Goal: Task Accomplishment & Management: Use online tool/utility

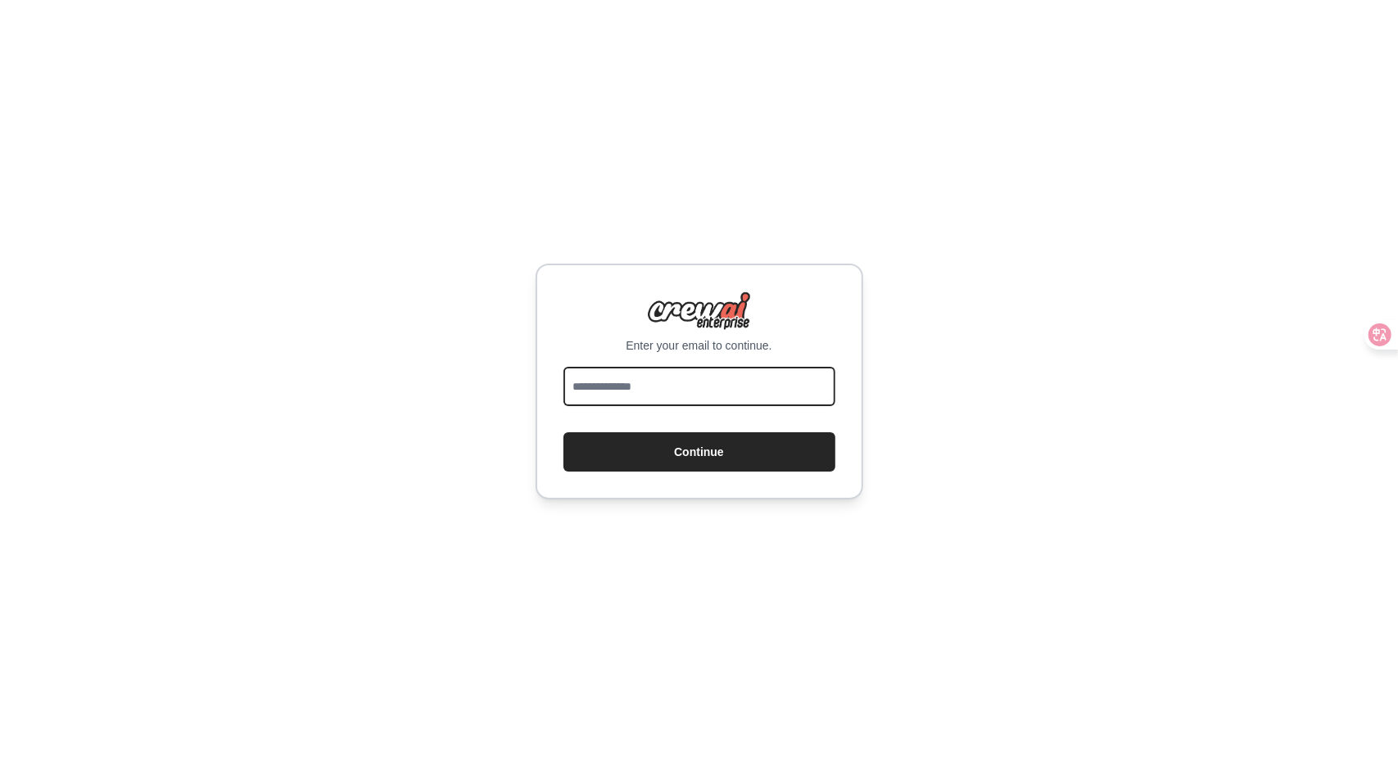
click at [665, 382] on input "email" at bounding box center [700, 386] width 272 height 39
click at [1112, 466] on div "Enter your email to continue. Continue" at bounding box center [699, 381] width 1398 height 763
click at [702, 382] on input "email" at bounding box center [700, 386] width 272 height 39
type input "**********"
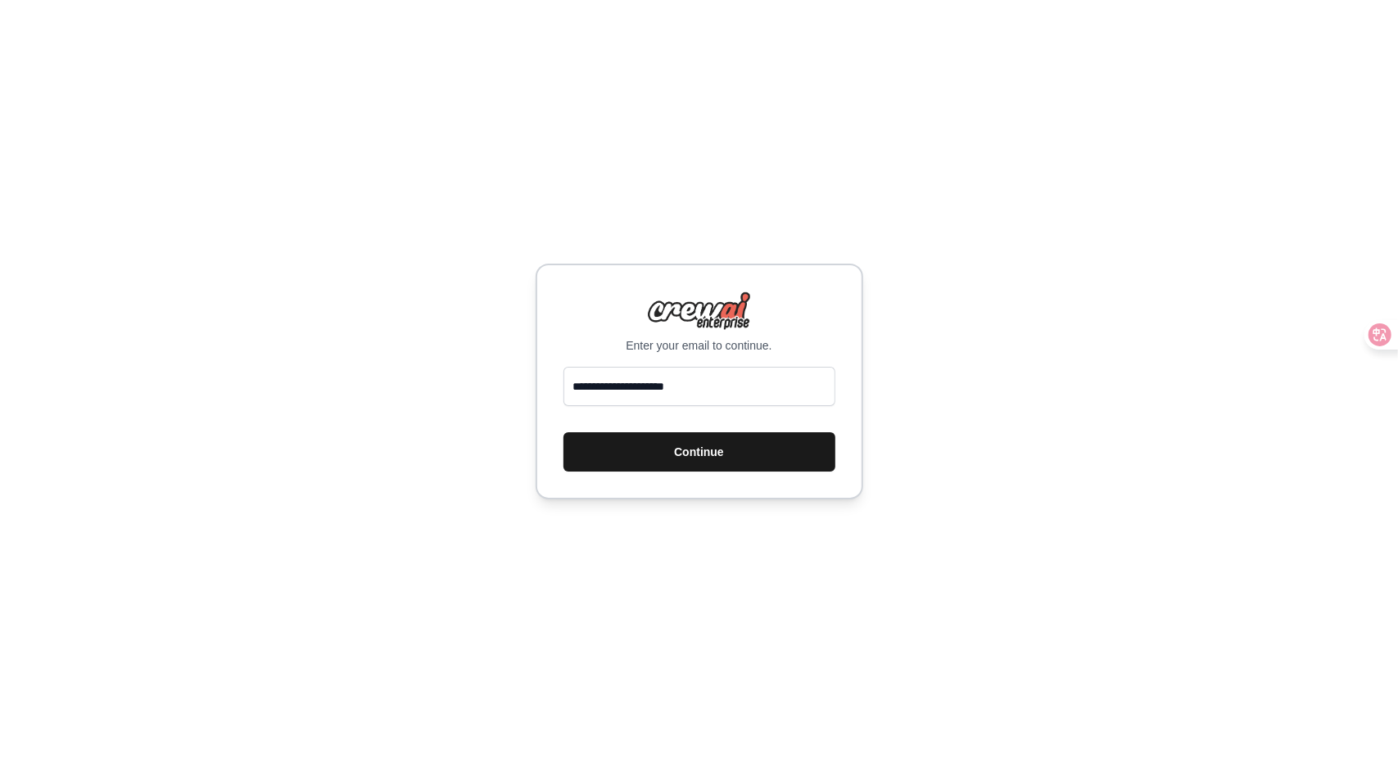
click at [744, 446] on button "Continue" at bounding box center [700, 452] width 272 height 39
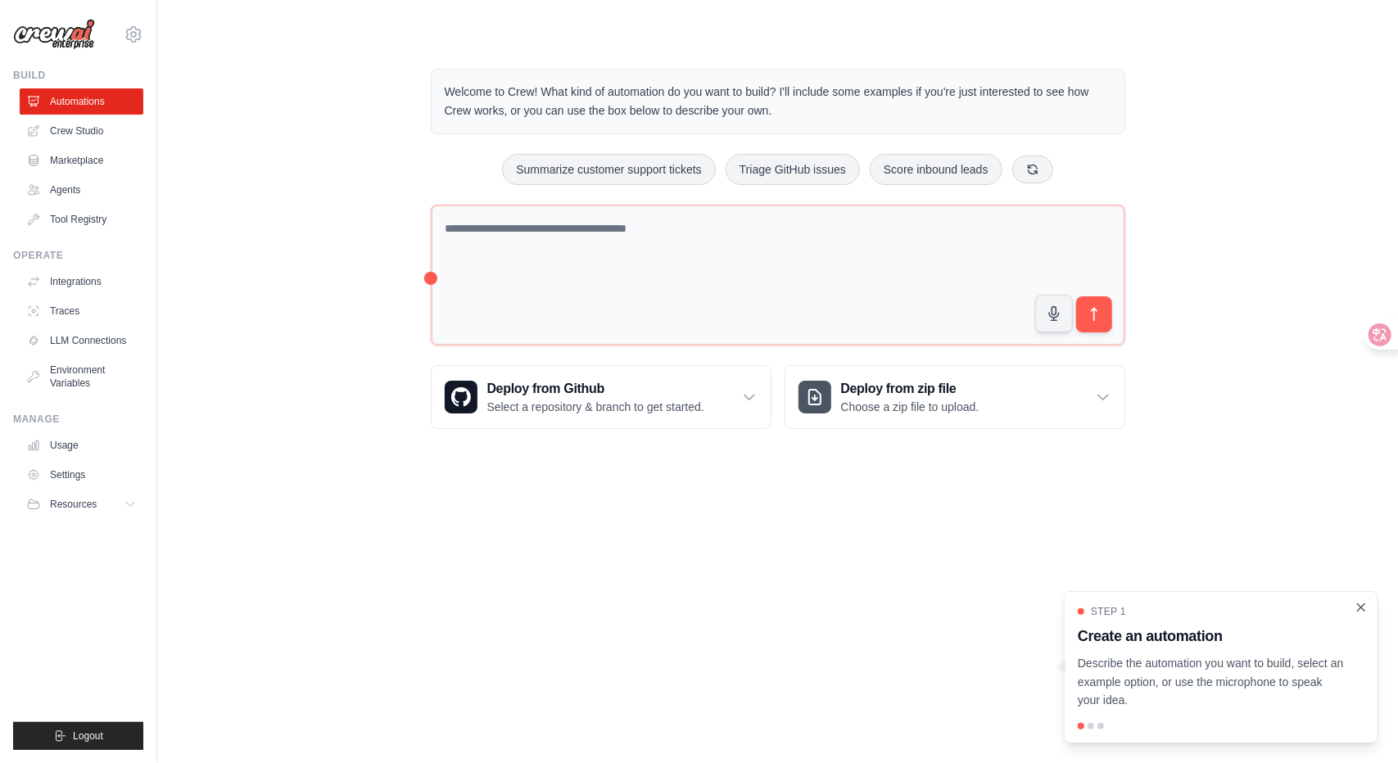
click at [1368, 610] on icon "Close walkthrough" at bounding box center [1361, 607] width 15 height 15
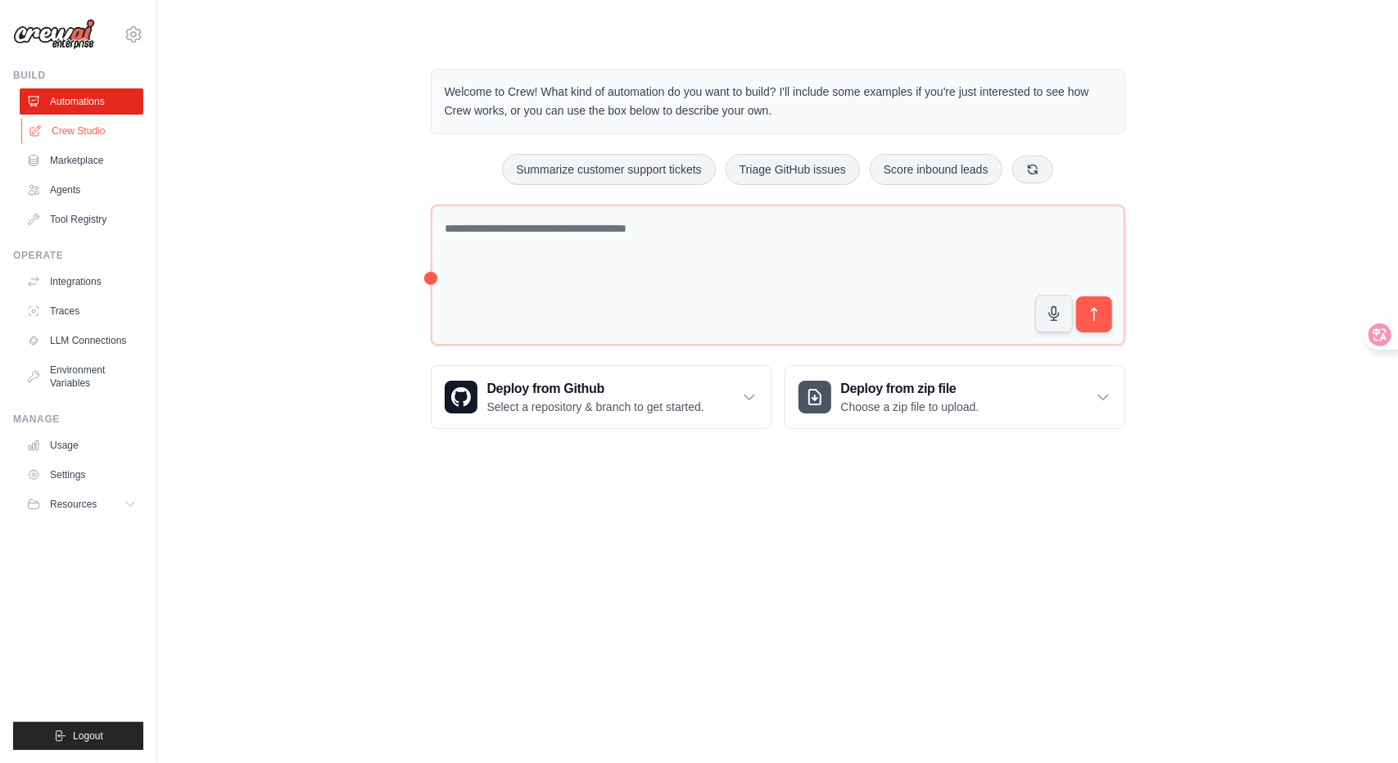
click at [94, 133] on link "Crew Studio" at bounding box center [83, 131] width 124 height 26
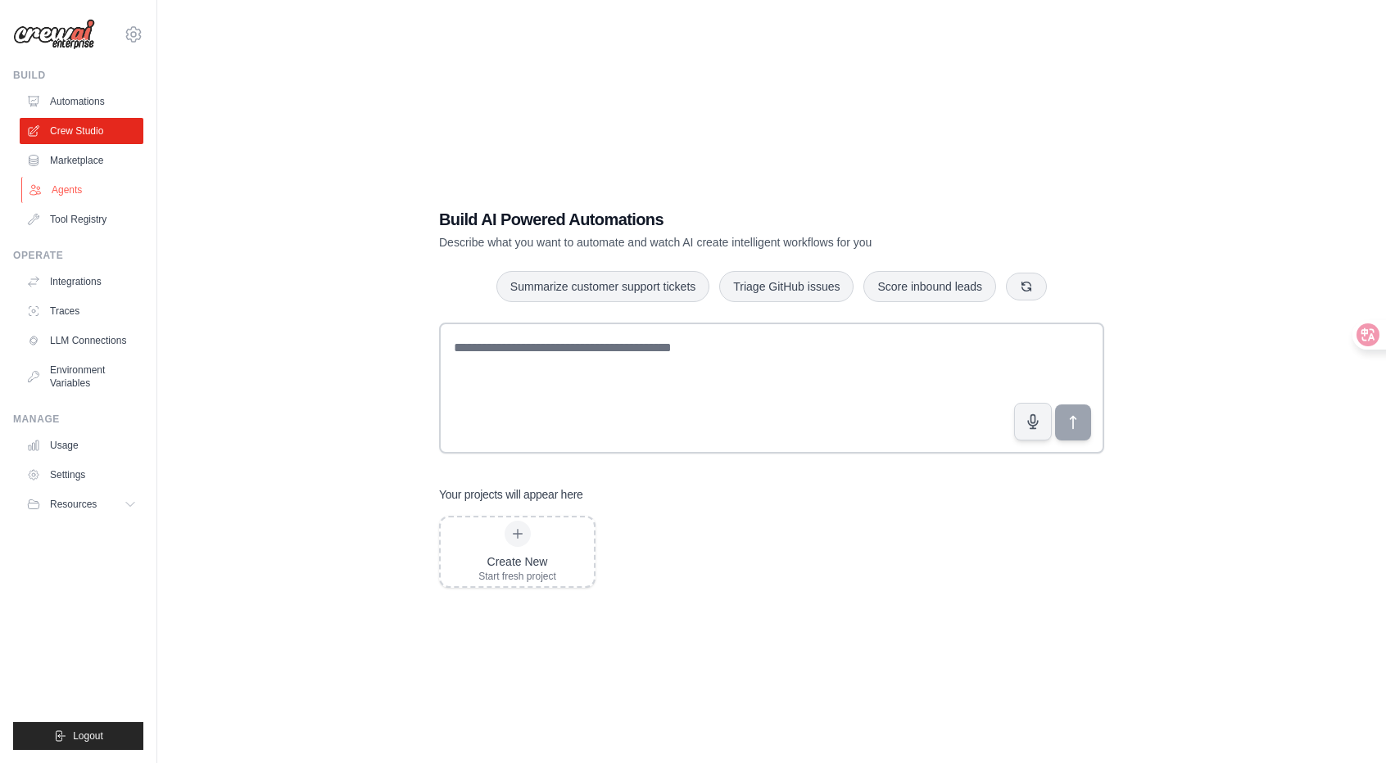
click at [68, 191] on link "Agents" at bounding box center [83, 190] width 124 height 26
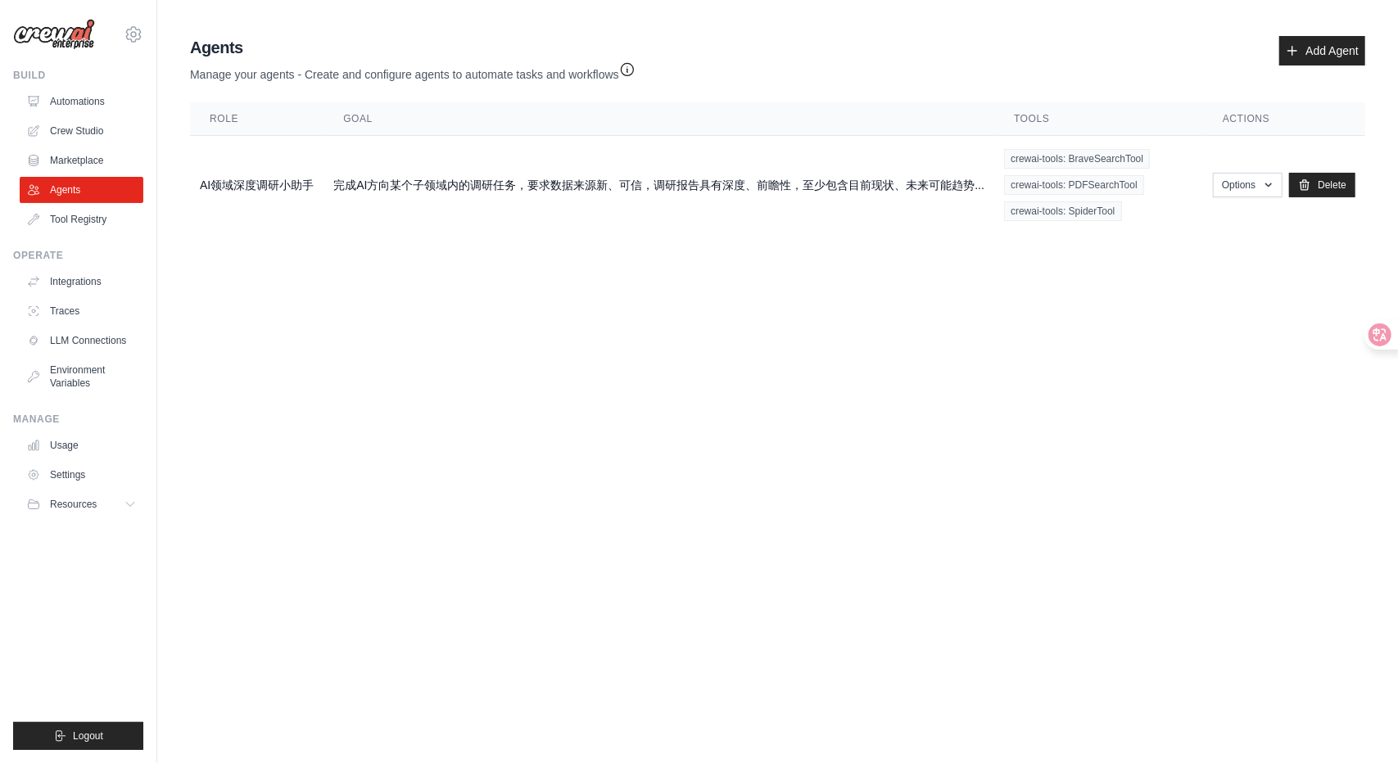
click at [636, 65] on icon "button" at bounding box center [627, 69] width 16 height 16
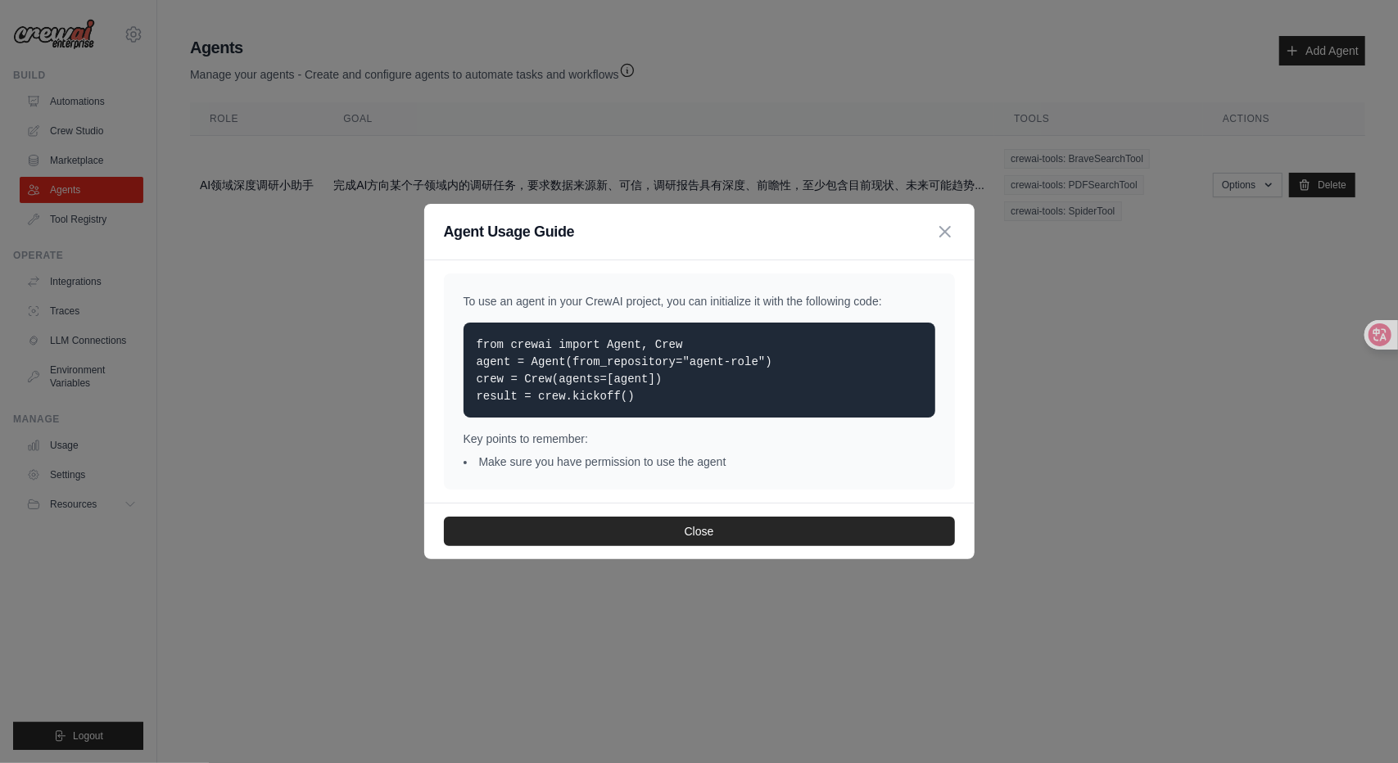
click at [686, 448] on div "Key points to remember: Make sure you have permission to use the agent" at bounding box center [700, 450] width 472 height 39
click at [682, 466] on li "Make sure you have permission to use the agent" at bounding box center [700, 462] width 472 height 16
click at [939, 232] on icon "button" at bounding box center [946, 231] width 20 height 20
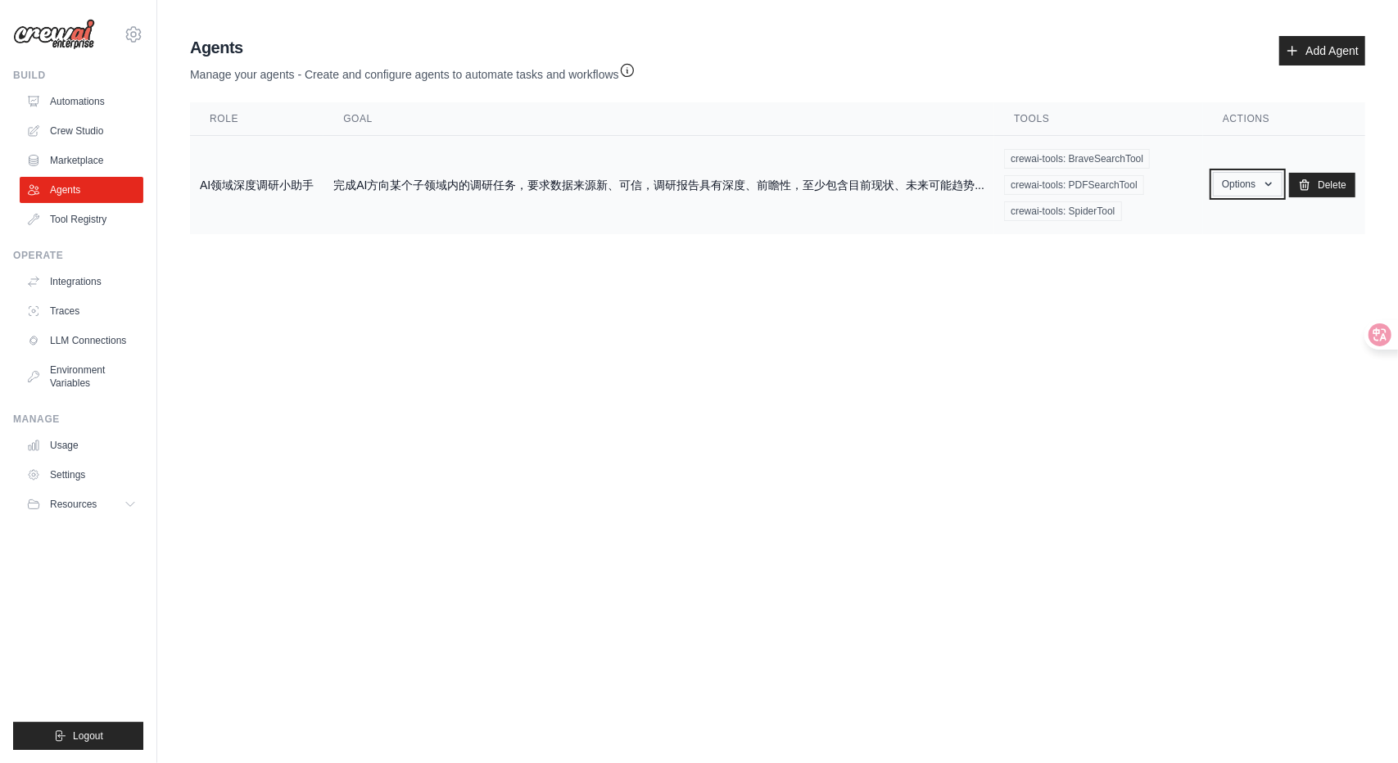
click at [1244, 187] on button "Options" at bounding box center [1248, 184] width 70 height 25
click at [88, 104] on link "Automations" at bounding box center [83, 101] width 124 height 26
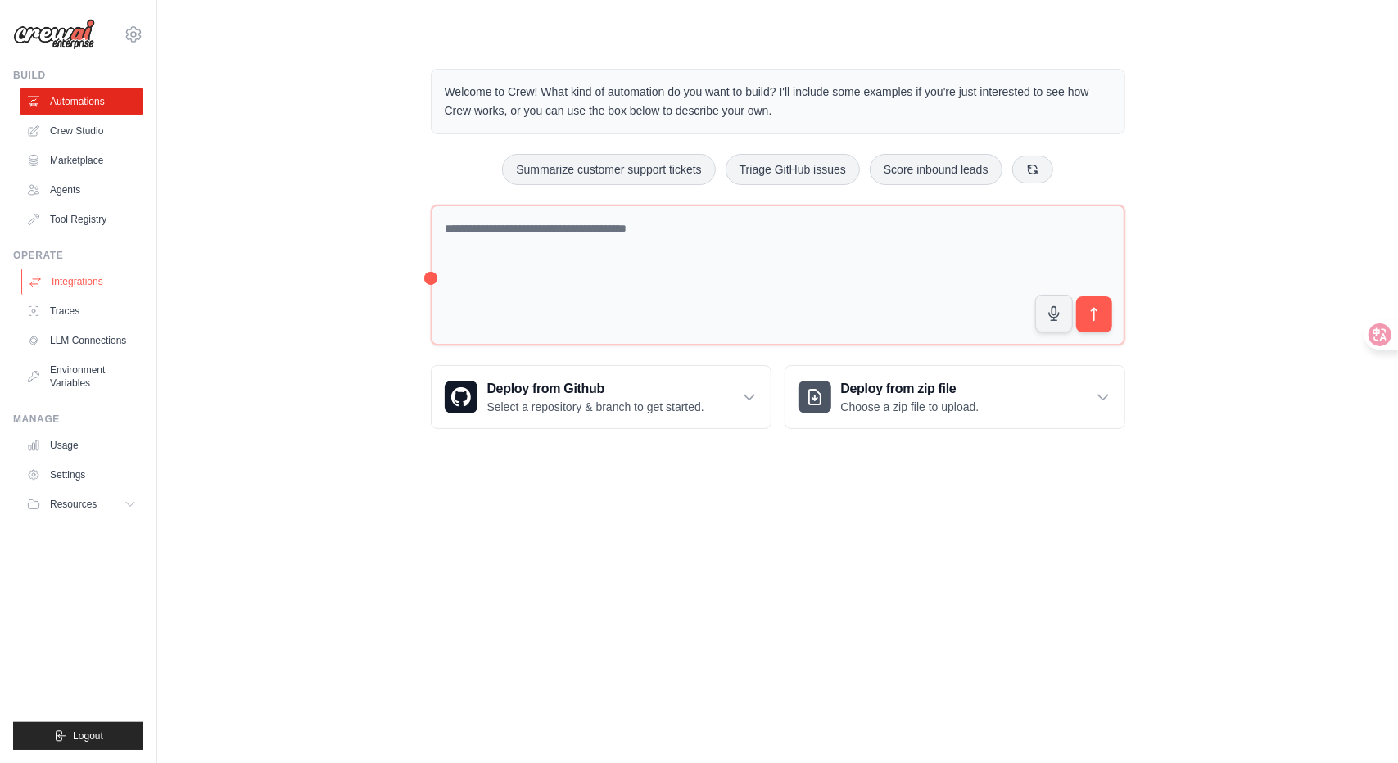
click at [79, 285] on link "Integrations" at bounding box center [83, 282] width 124 height 26
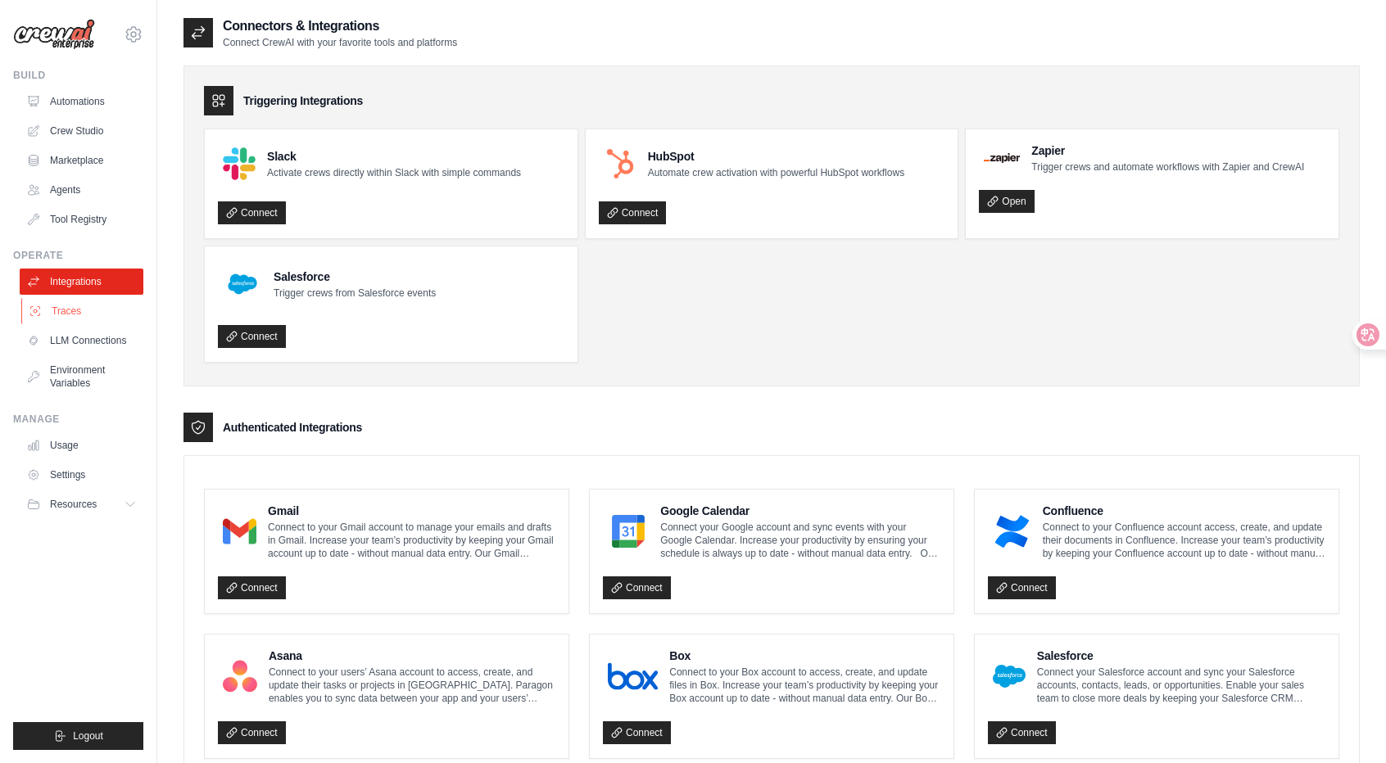
click at [77, 310] on link "Traces" at bounding box center [83, 311] width 124 height 26
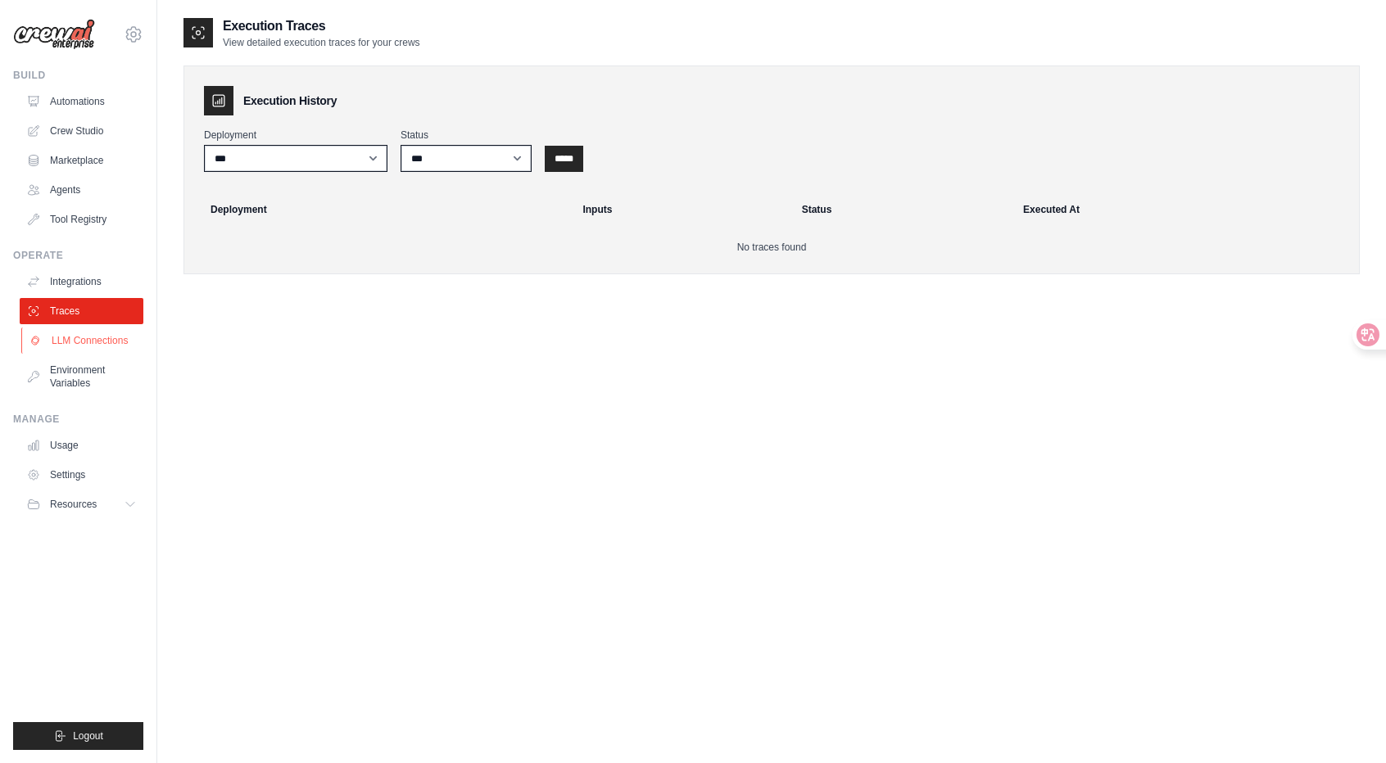
click at [62, 342] on link "LLM Connections" at bounding box center [83, 341] width 124 height 26
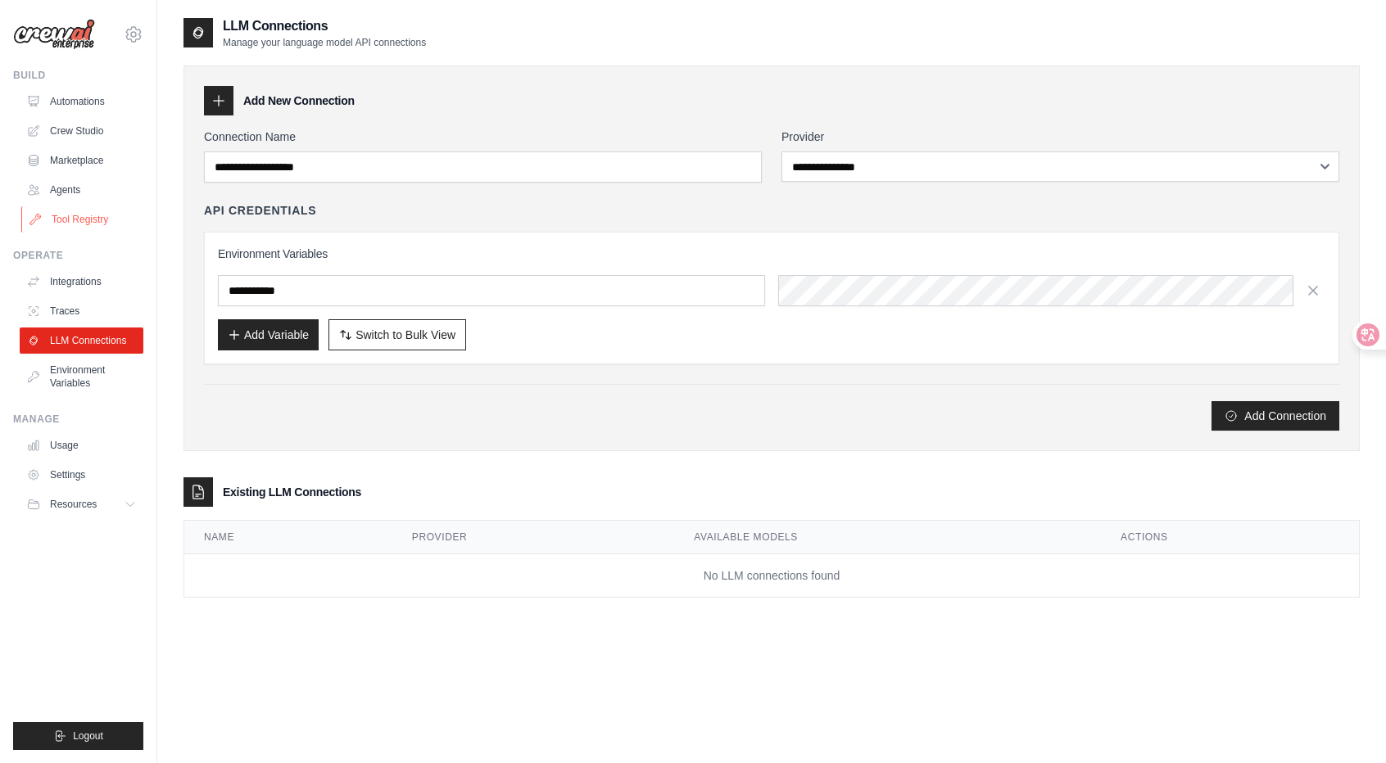
click at [97, 215] on link "Tool Registry" at bounding box center [83, 219] width 124 height 26
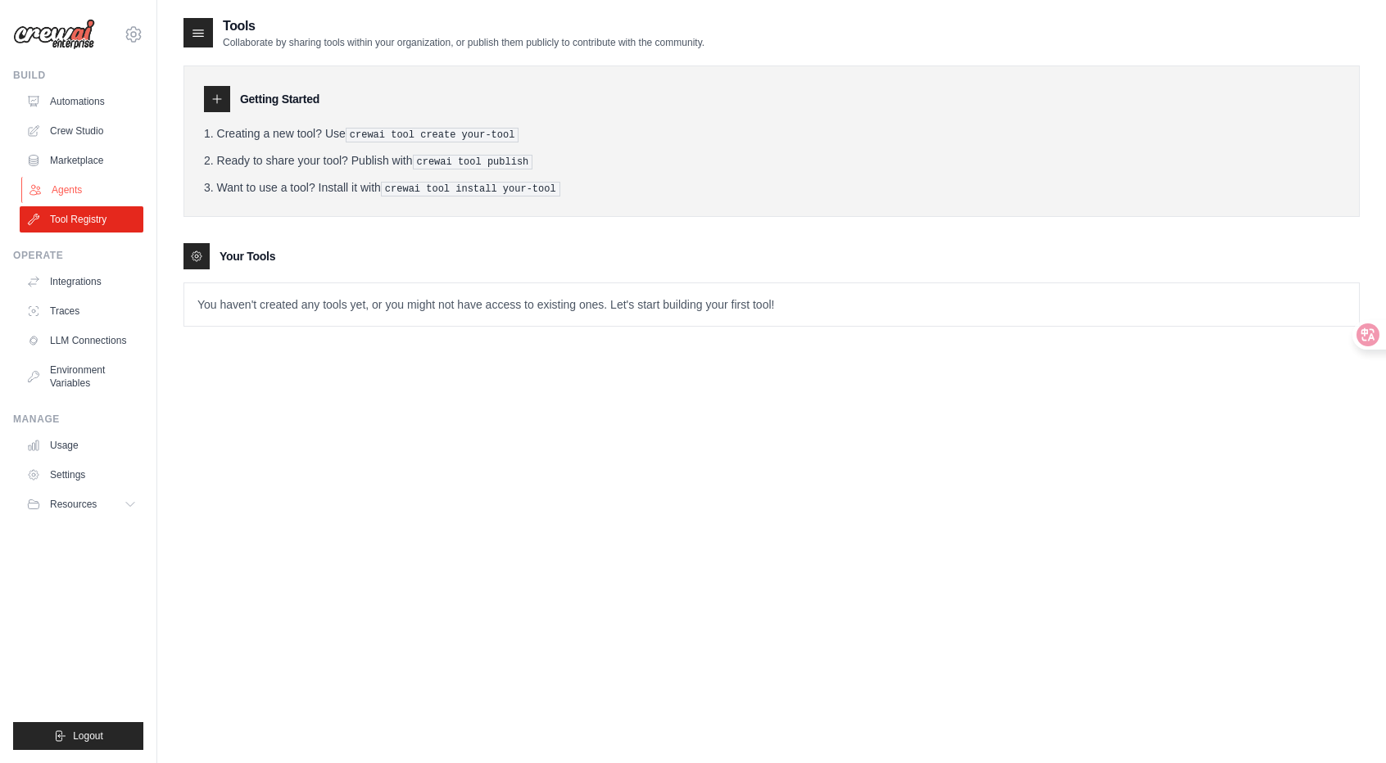
click at [80, 193] on link "Agents" at bounding box center [83, 190] width 124 height 26
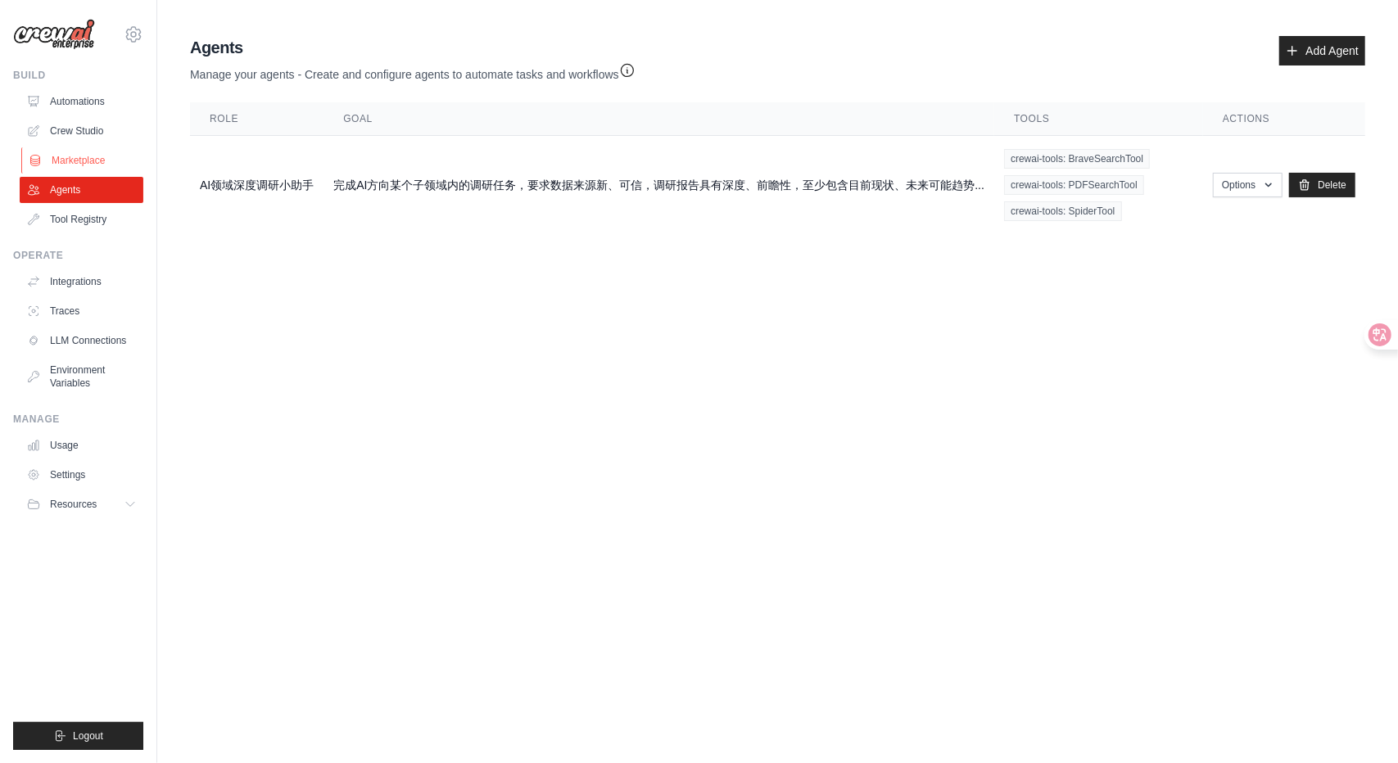
click at [73, 168] on link "Marketplace" at bounding box center [83, 160] width 124 height 26
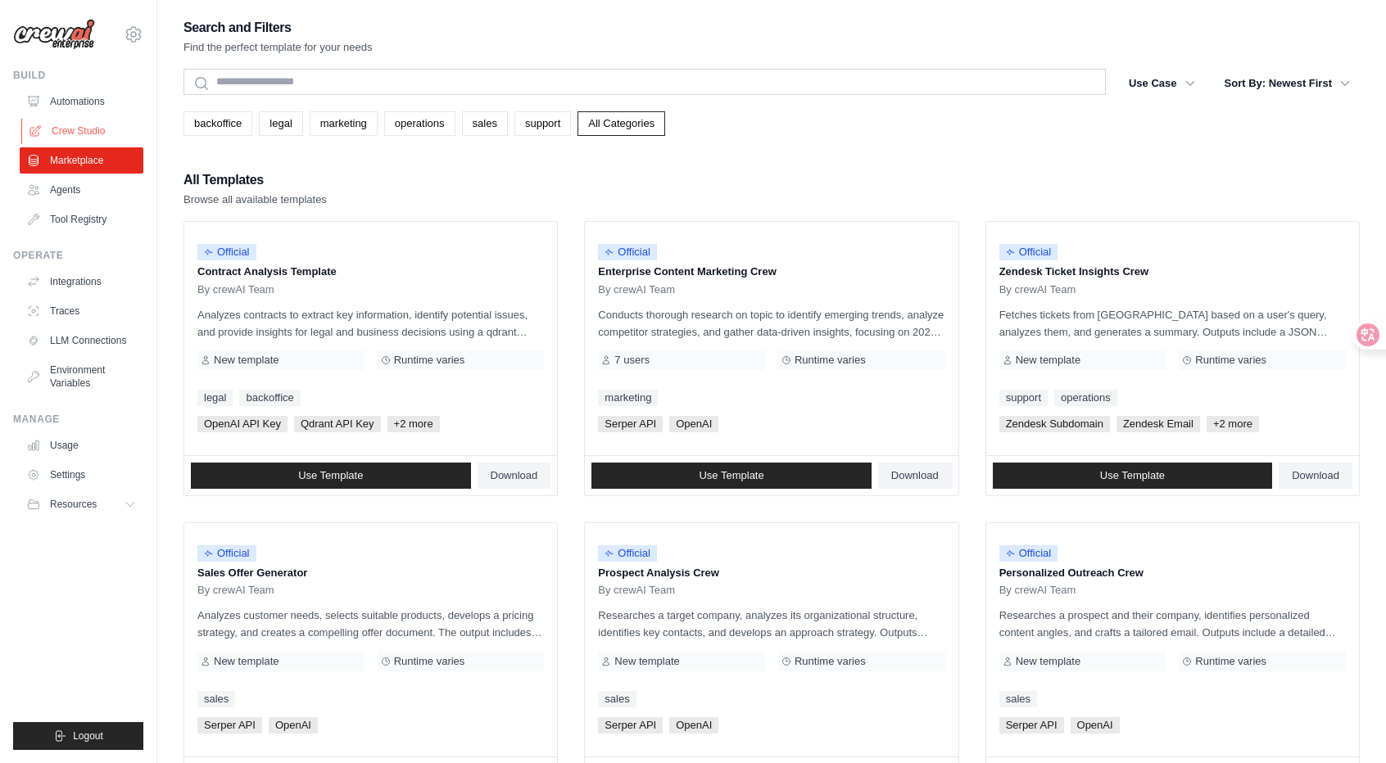
click at [87, 132] on link "Crew Studio" at bounding box center [83, 131] width 124 height 26
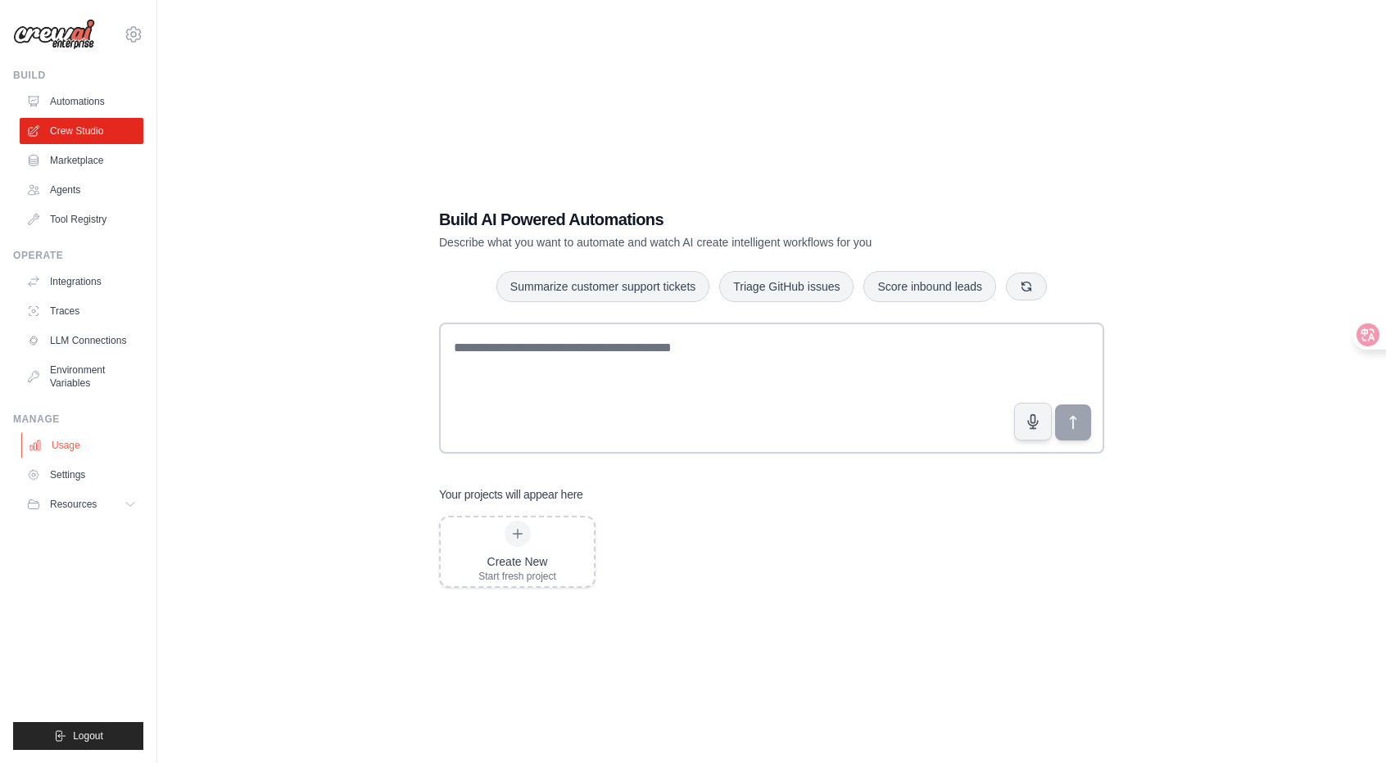
click at [85, 453] on link "Usage" at bounding box center [83, 446] width 124 height 26
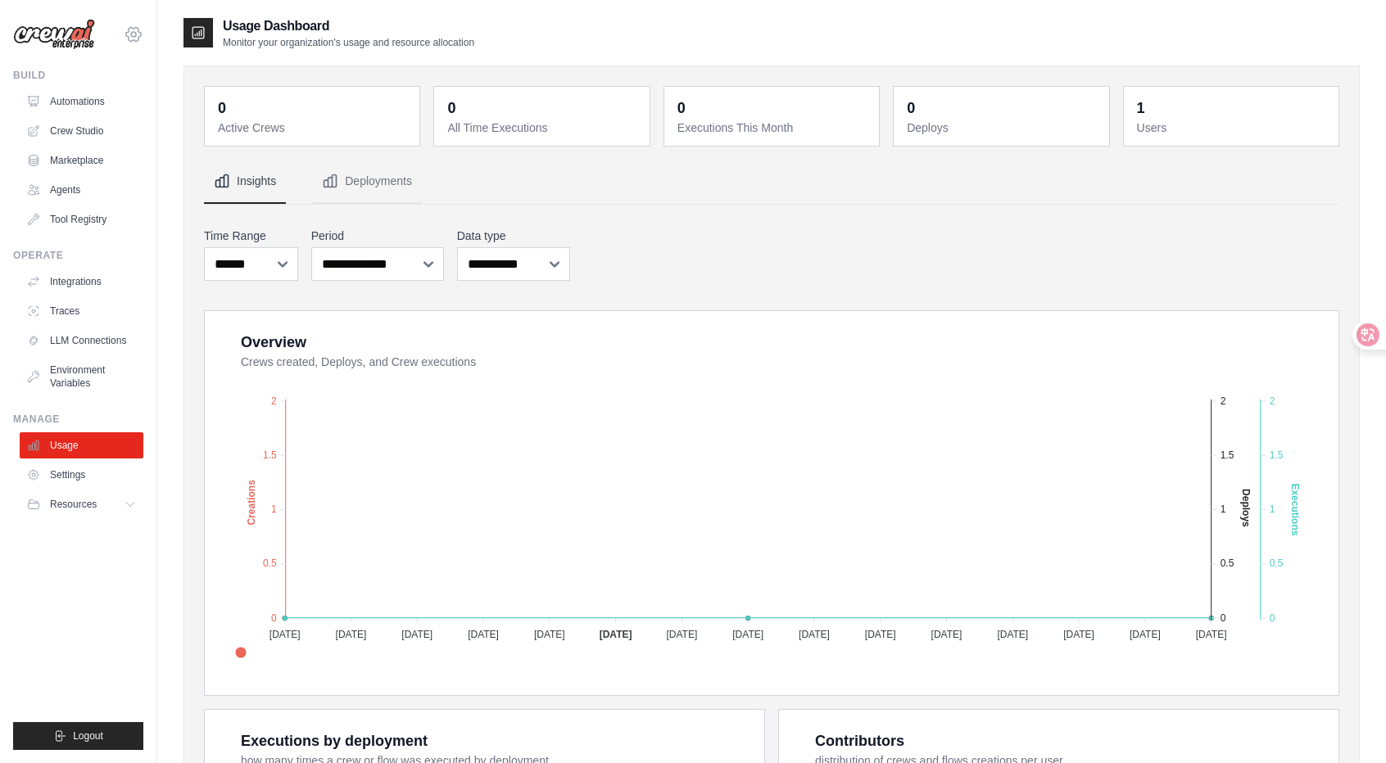
click at [128, 43] on icon at bounding box center [134, 35] width 20 height 20
click at [97, 116] on link "Settings" at bounding box center [133, 111] width 144 height 29
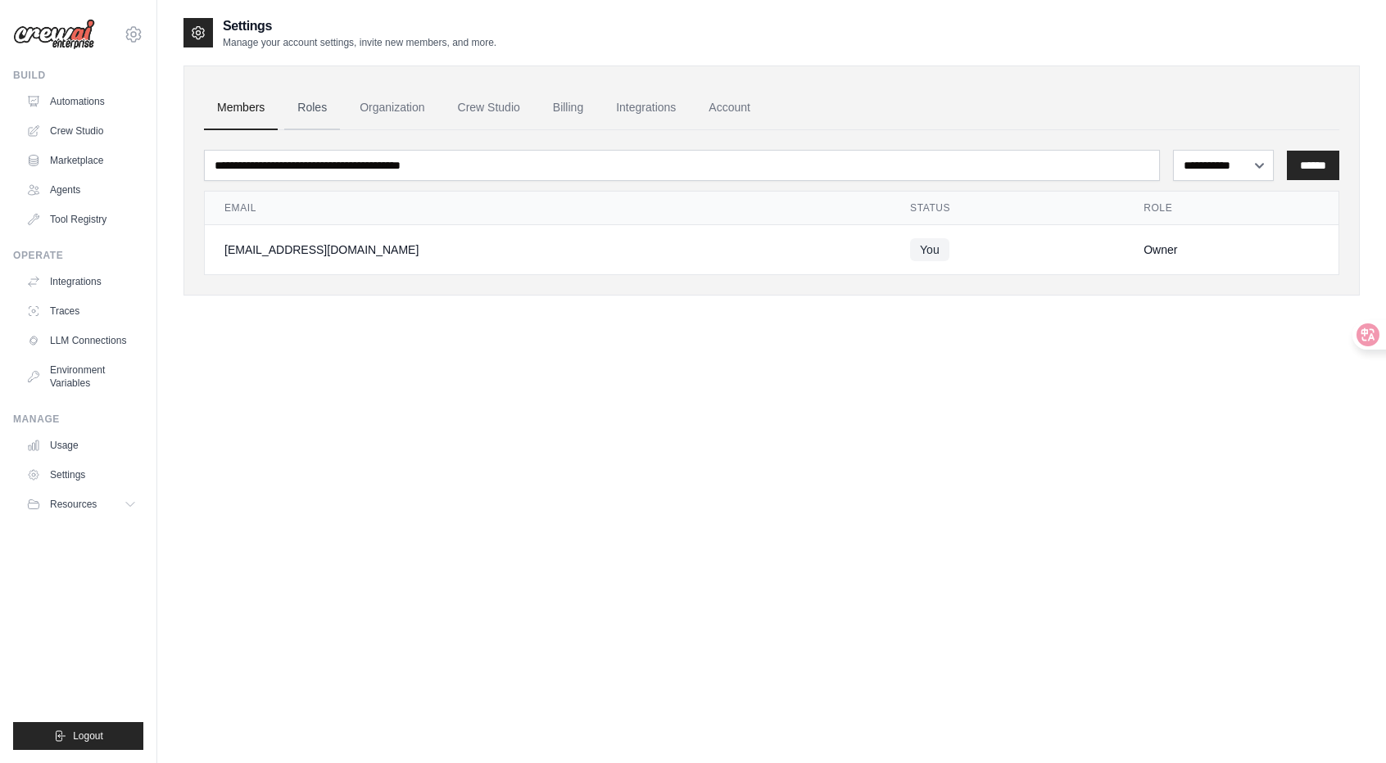
click at [313, 107] on link "Roles" at bounding box center [312, 108] width 56 height 44
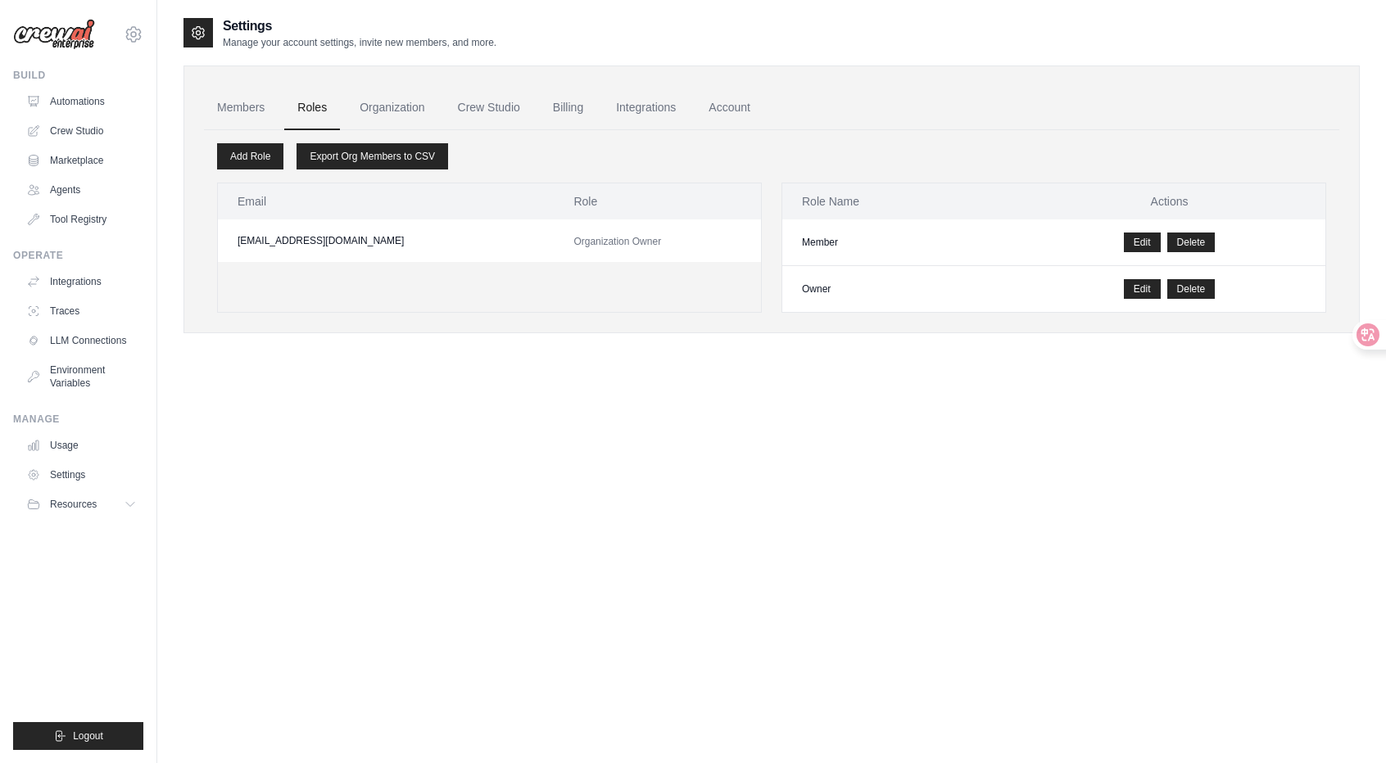
click at [423, 108] on link "Organization" at bounding box center [392, 108] width 91 height 44
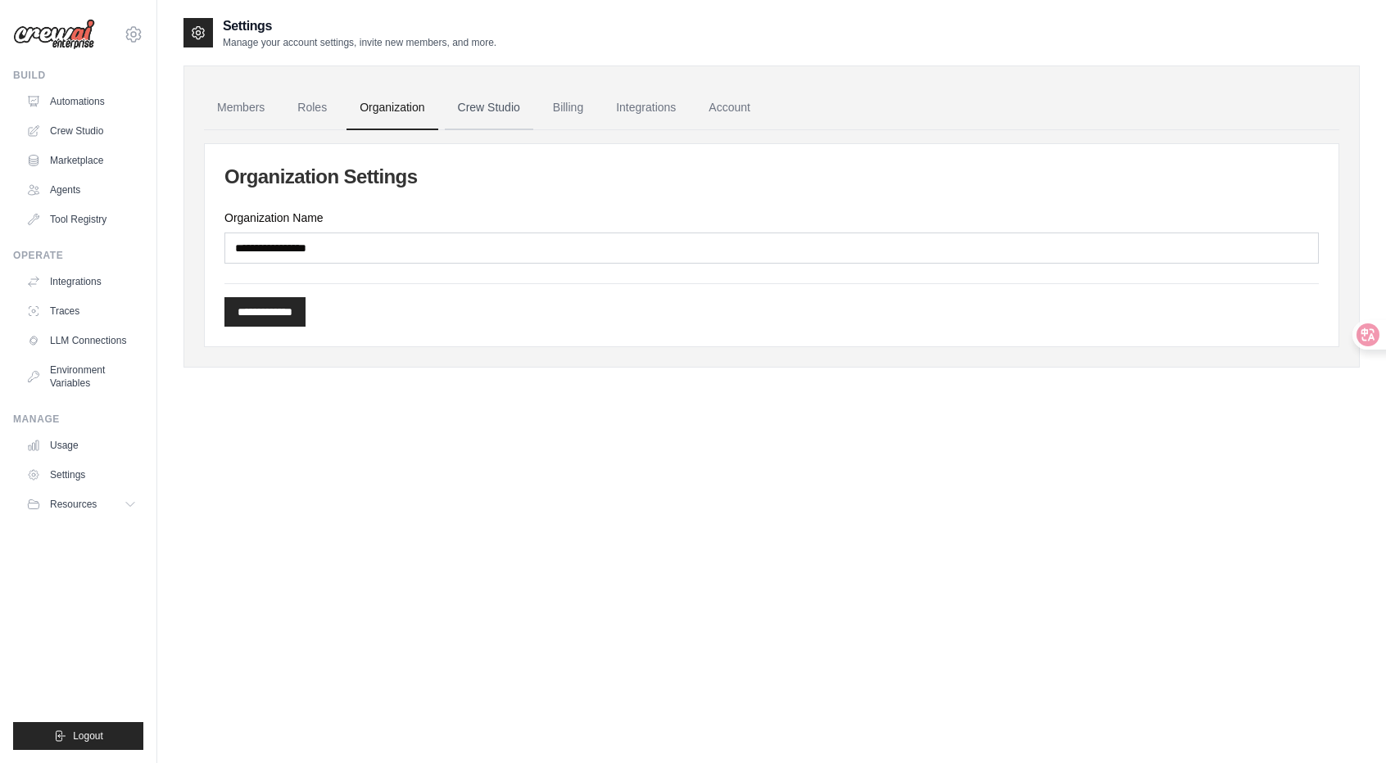
click at [506, 114] on link "Crew Studio" at bounding box center [489, 108] width 88 height 44
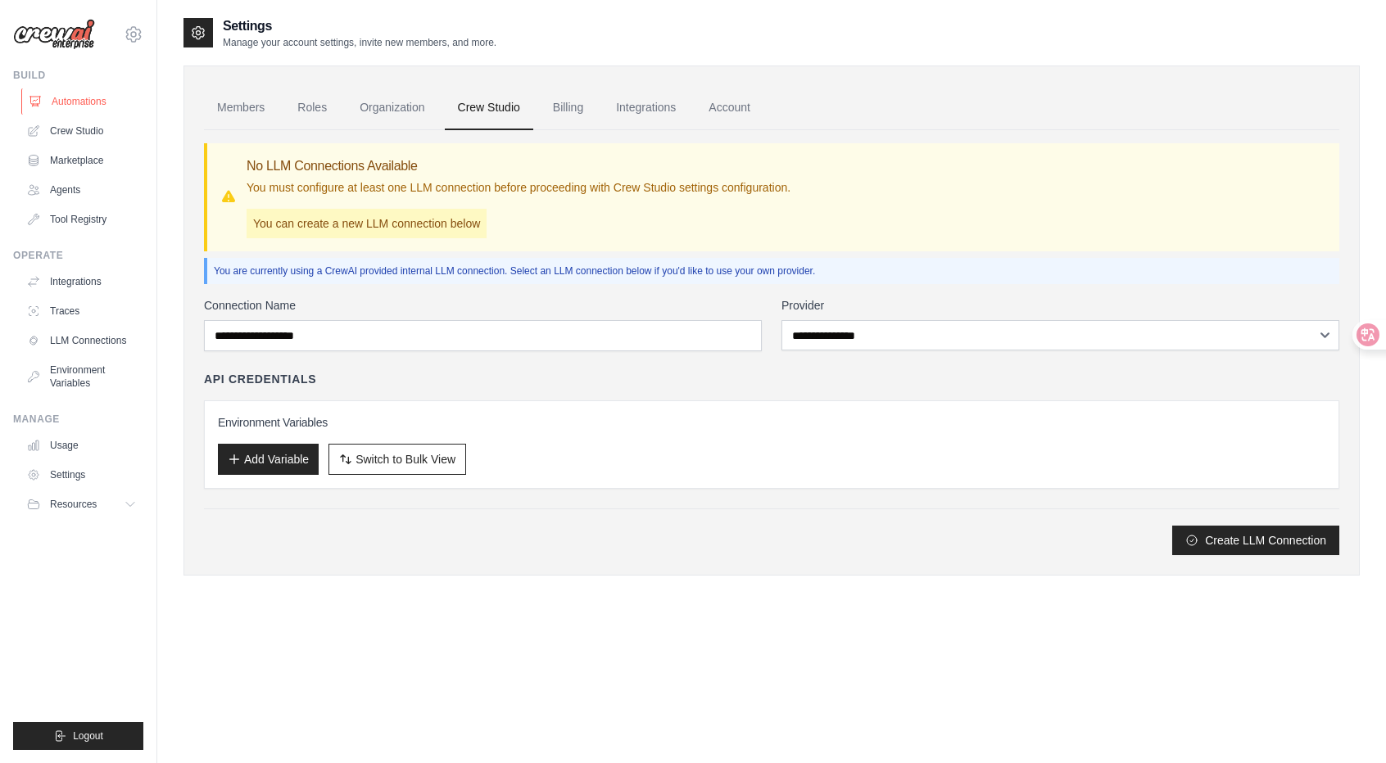
click at [105, 102] on link "Automations" at bounding box center [83, 101] width 124 height 26
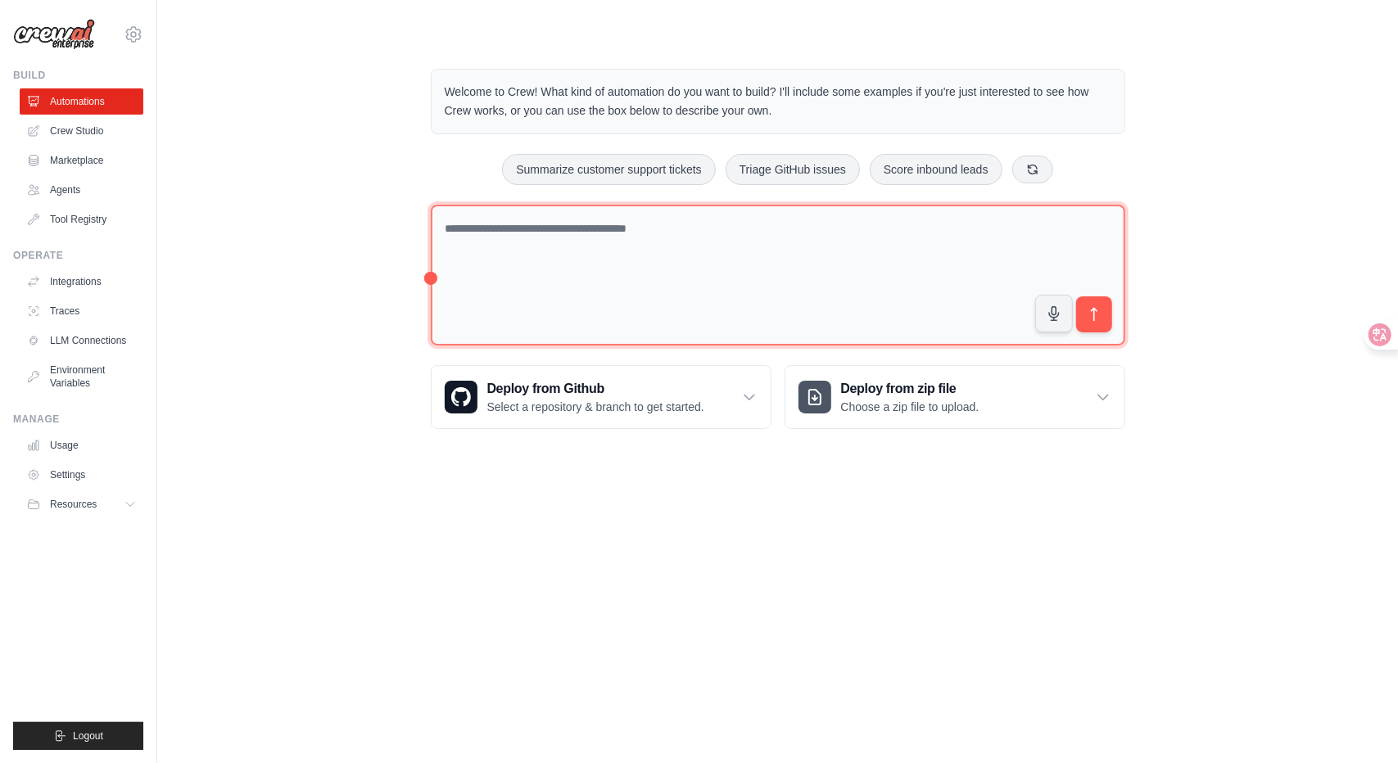
click at [537, 279] on textarea at bounding box center [778, 276] width 695 height 142
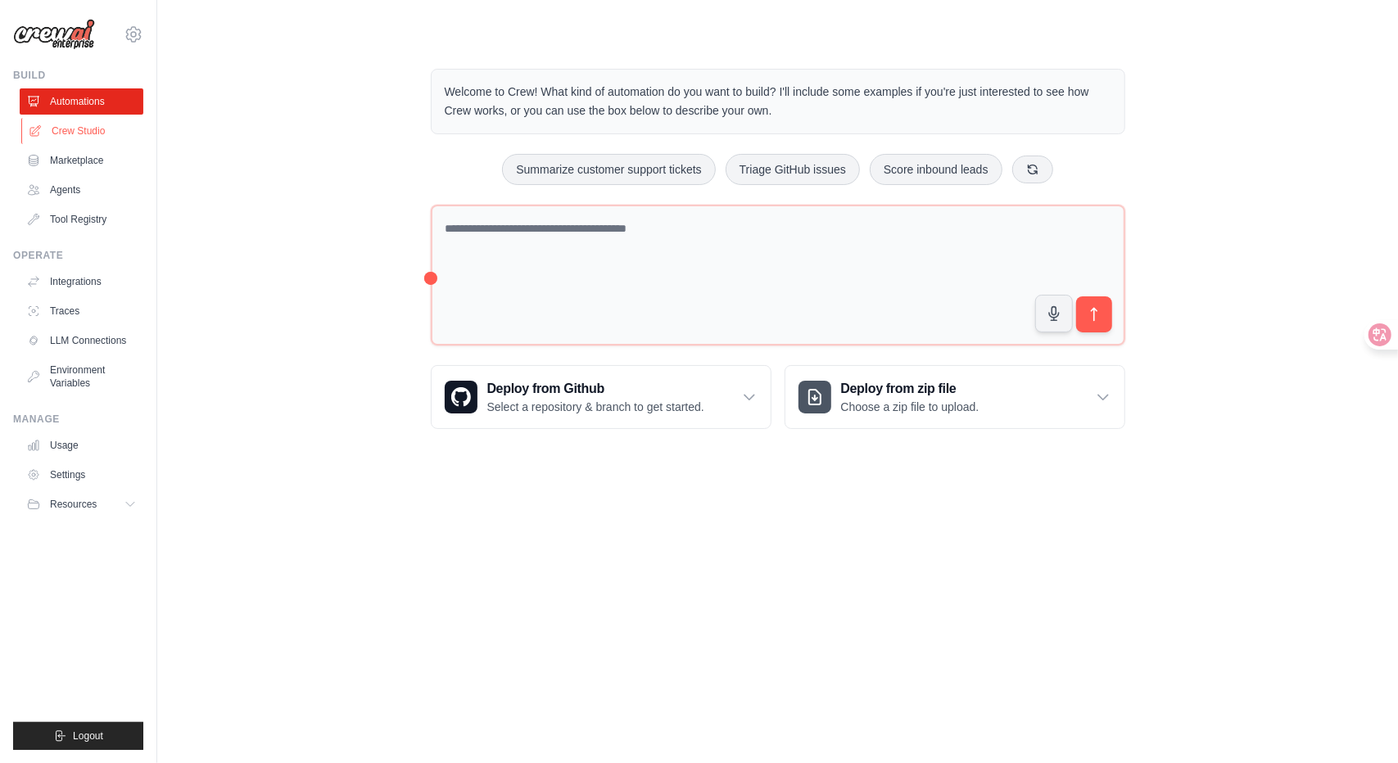
click at [97, 132] on link "Crew Studio" at bounding box center [83, 131] width 124 height 26
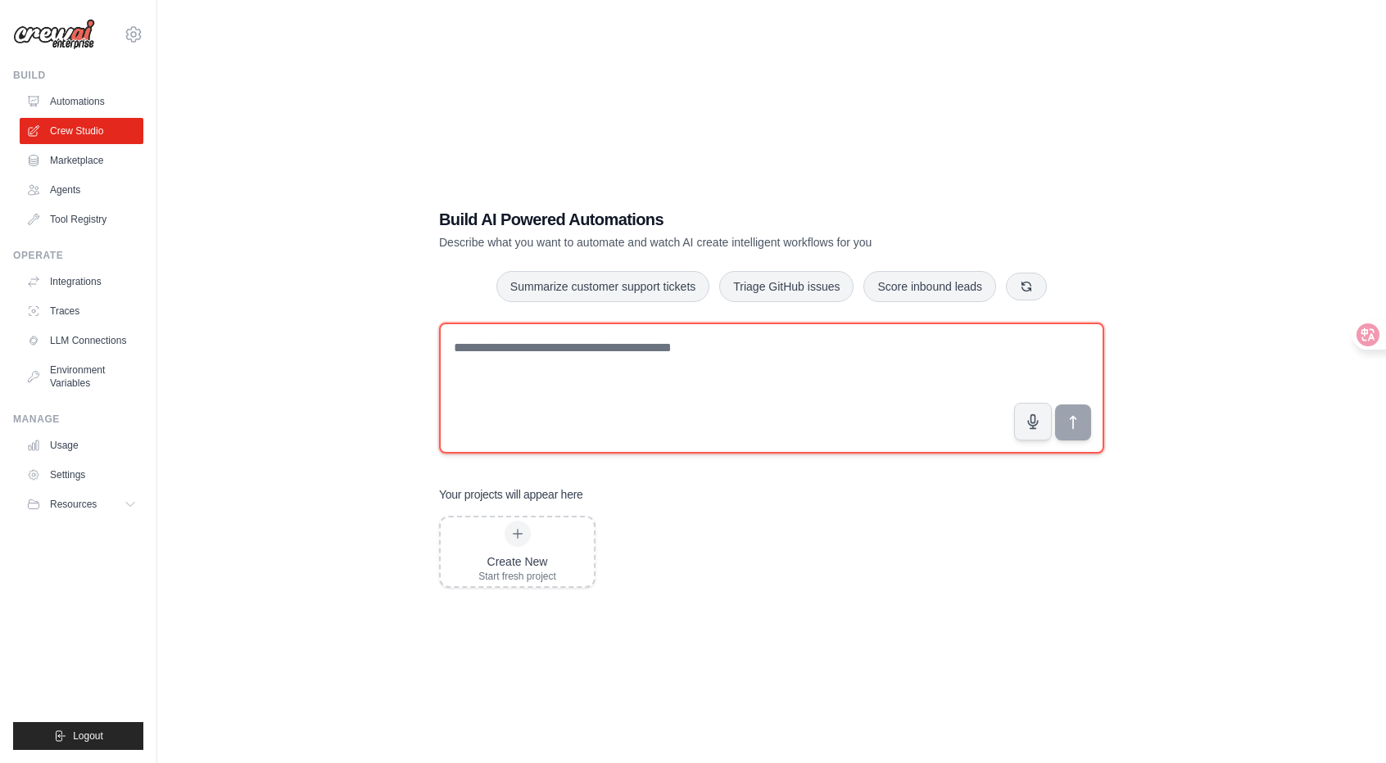
click at [567, 396] on textarea at bounding box center [771, 388] width 665 height 131
type textarea "********"
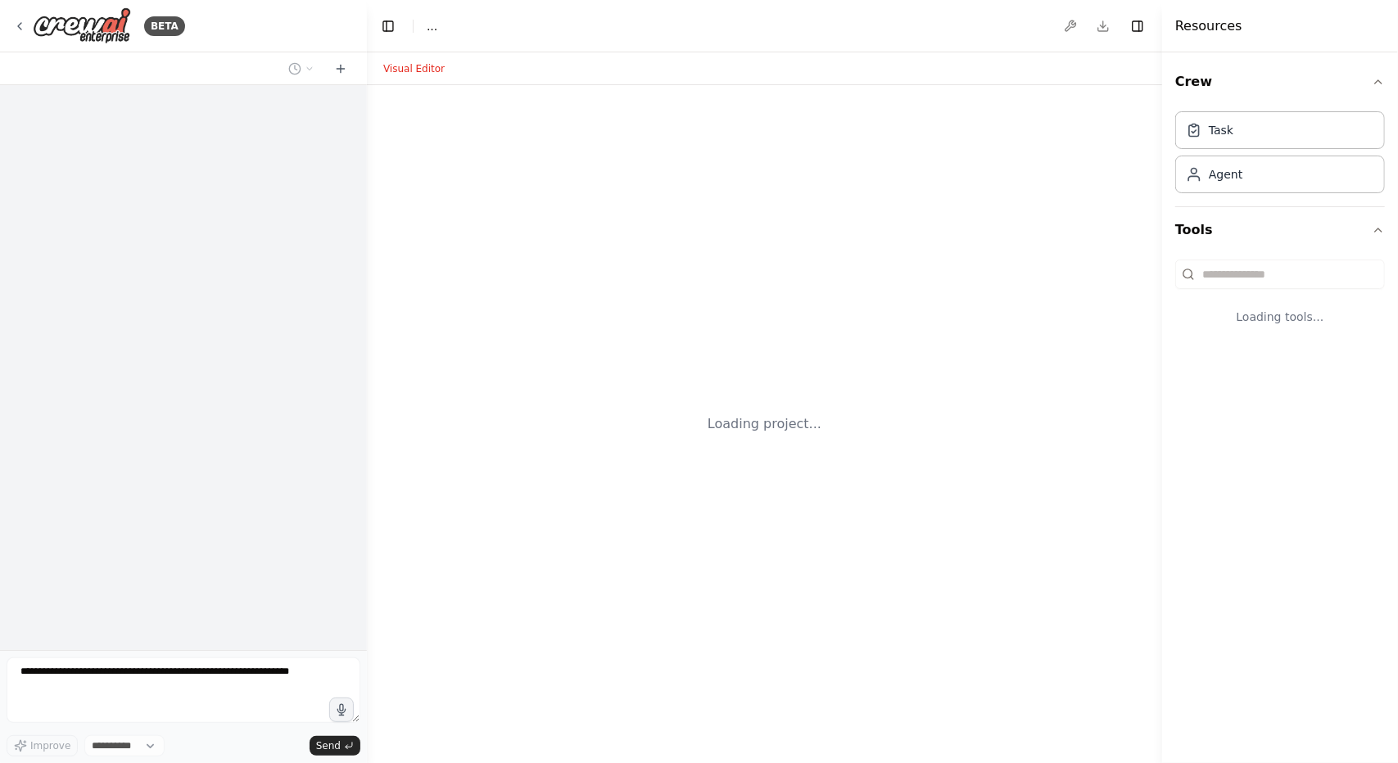
select select "****"
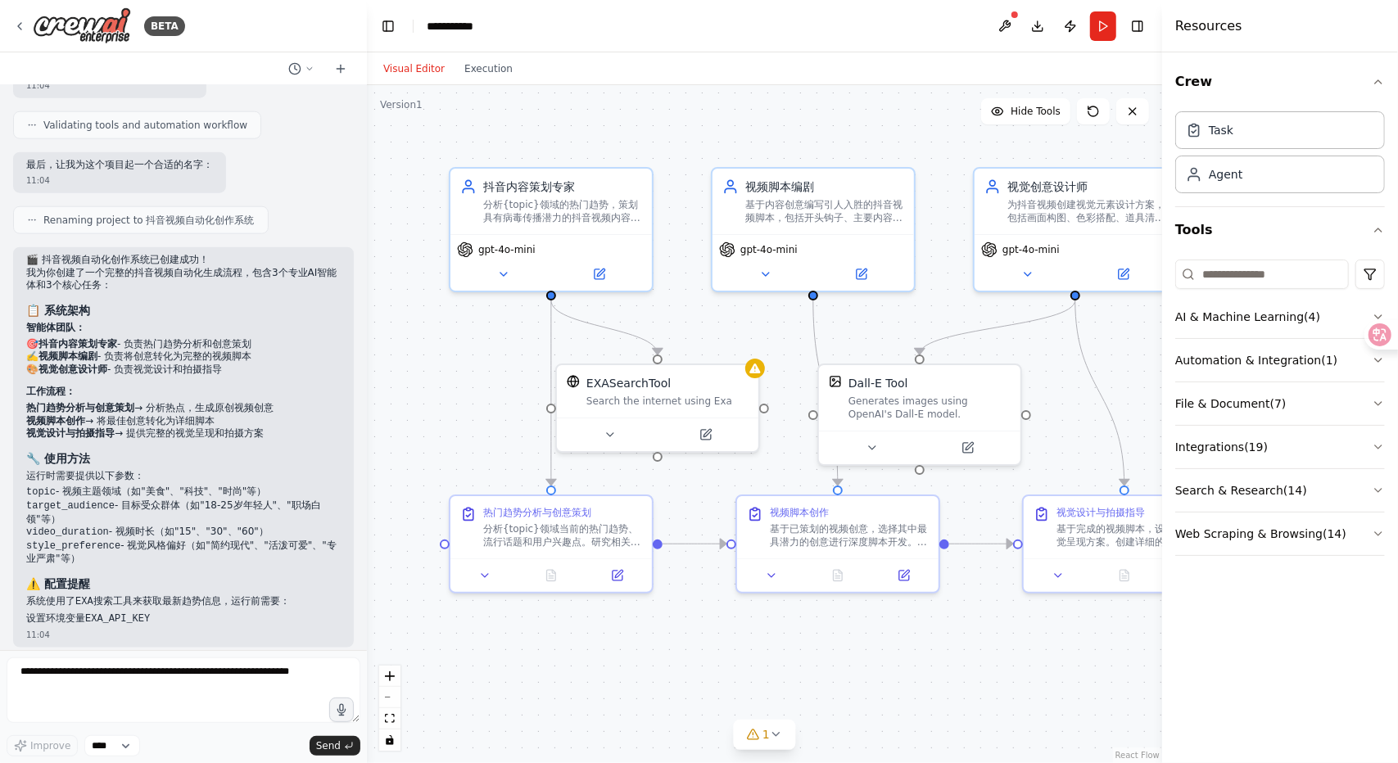
scroll to position [1345, 0]
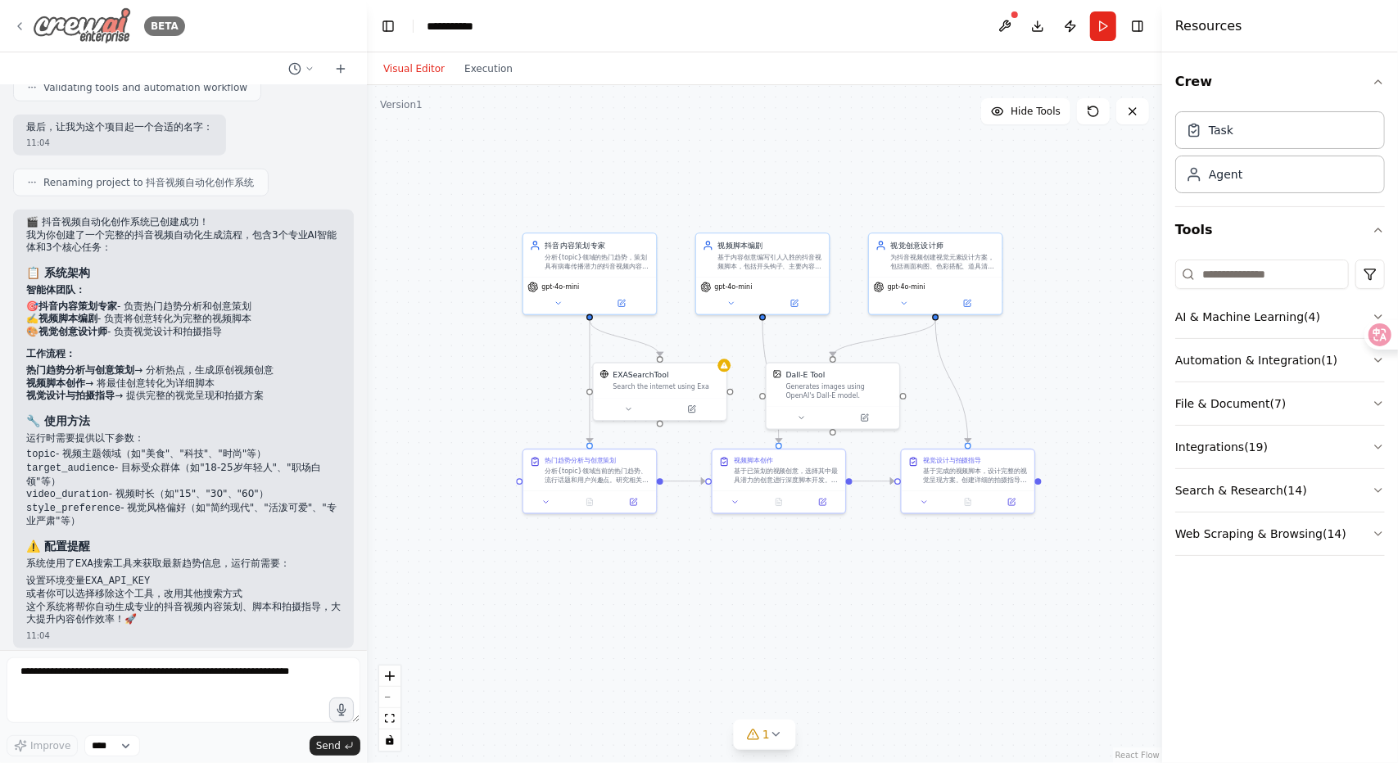
click at [18, 29] on icon at bounding box center [19, 26] width 13 height 13
